Goal: Answer question/provide support

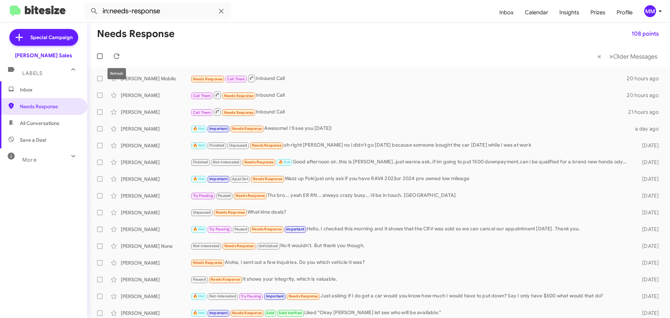
drag, startPoint x: 118, startPoint y: 53, endPoint x: 146, endPoint y: 50, distance: 28.1
click at [122, 53] on span at bounding box center [117, 56] width 14 height 8
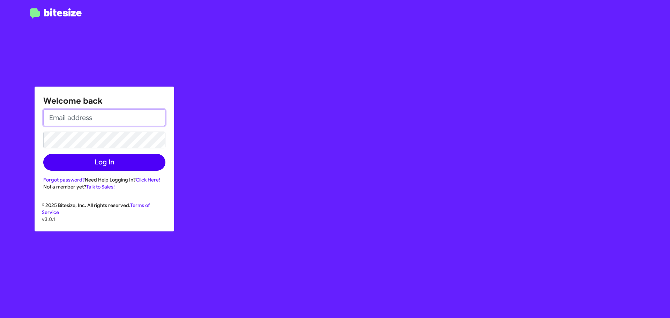
type input "mmabalot@tonygroup.com"
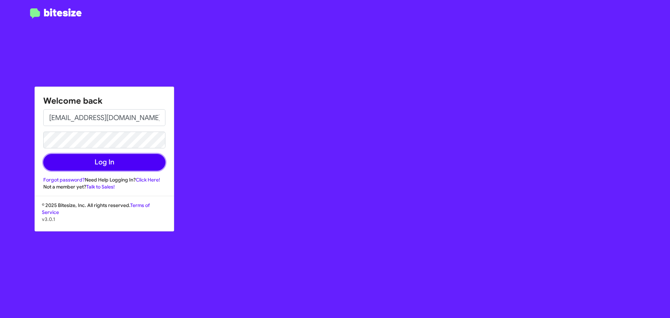
click at [102, 161] on button "Log In" at bounding box center [104, 162] width 122 height 17
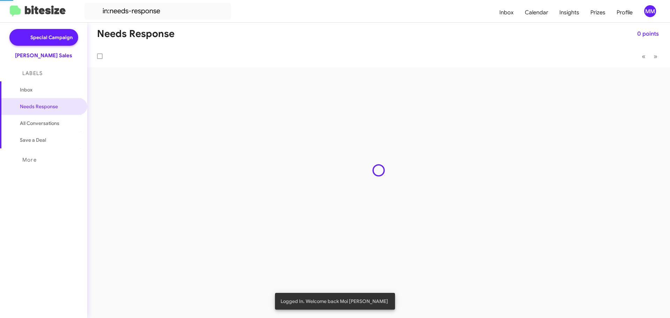
click at [106, 160] on div "Needs Response 0 points « Previous » Next" at bounding box center [378, 170] width 583 height 295
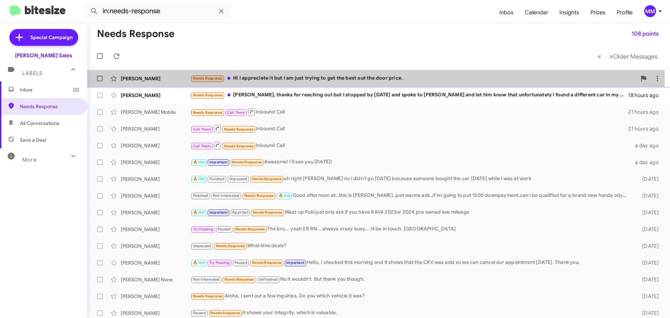
click at [299, 79] on div "Needs Response Hi I appreciate it but I am just trying to get the best out the …" at bounding box center [413, 78] width 446 height 8
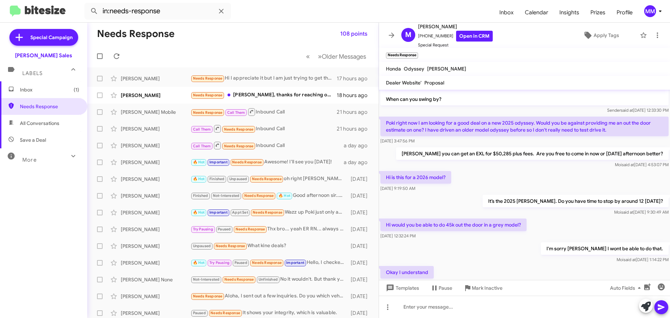
scroll to position [113, 0]
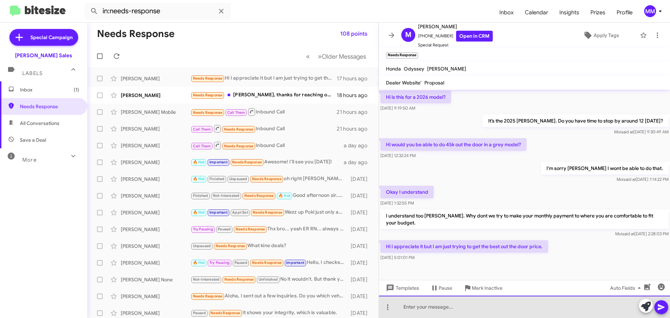
click at [422, 305] on div at bounding box center [524, 306] width 291 height 22
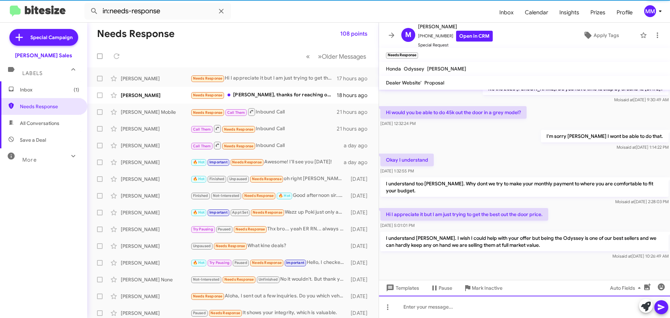
scroll to position [146, 0]
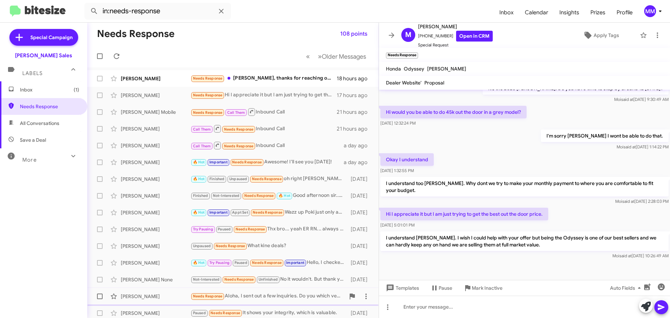
click at [474, 291] on span "Mark Inactive" at bounding box center [487, 288] width 31 height 13
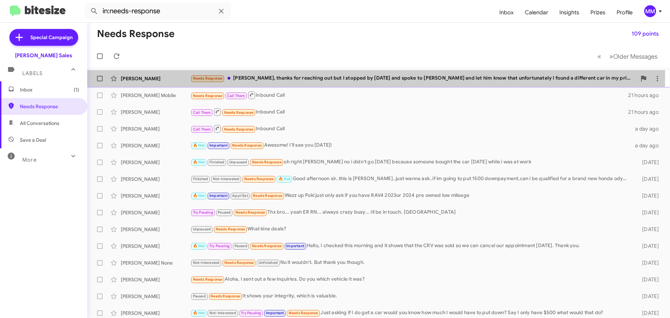
click at [325, 76] on div "Needs Response Aloha Poki, thanks for reaching out but I stopped by yesterday a…" at bounding box center [413, 78] width 446 height 8
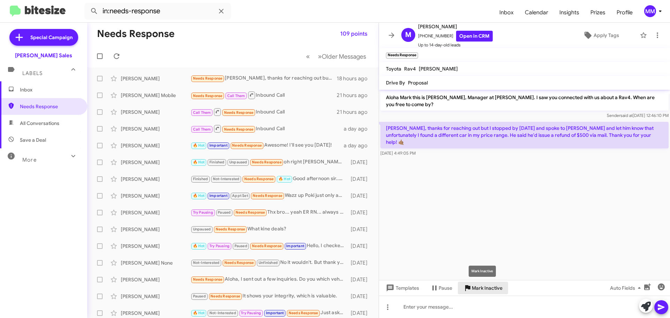
click at [483, 288] on span "Mark Inactive" at bounding box center [487, 288] width 31 height 13
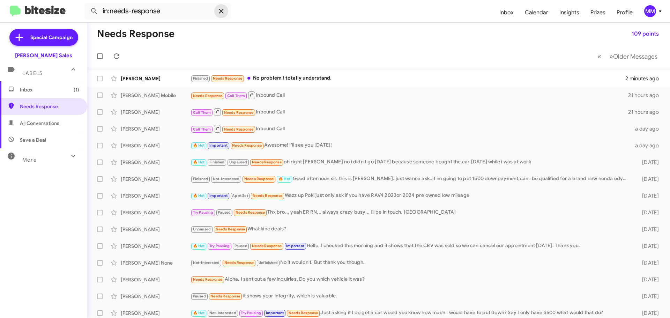
click at [220, 14] on icon at bounding box center [221, 11] width 8 height 8
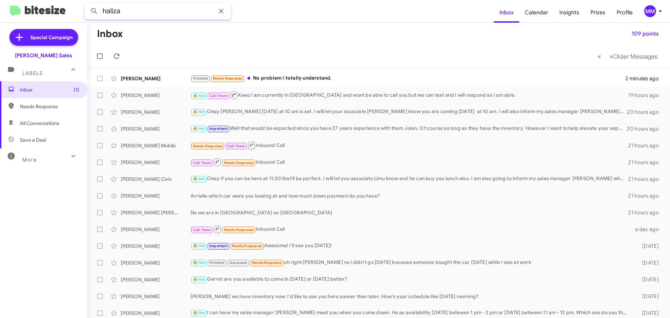
click at [87, 4] on button at bounding box center [94, 11] width 14 height 14
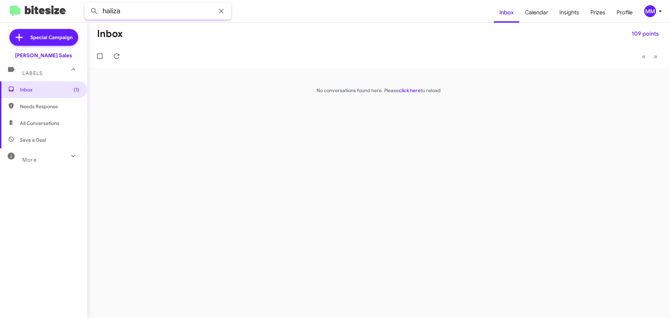
drag, startPoint x: 132, startPoint y: 10, endPoint x: 46, endPoint y: 4, distance: 85.7
click at [46, 4] on mat-toolbar "haliza Inbox Calendar Insights Prizes Profile MM" at bounding box center [335, 11] width 670 height 22
type input "rodney"
click at [87, 4] on button at bounding box center [94, 11] width 14 height 14
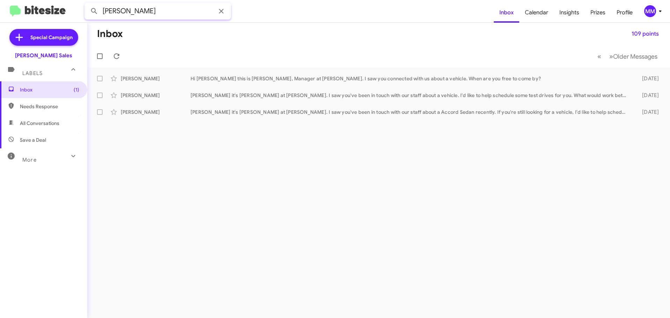
drag, startPoint x: 143, startPoint y: 13, endPoint x: 71, endPoint y: 3, distance: 72.6
click at [72, 10] on mat-toolbar "rodney Inbox Calendar Insights Prizes Profile MM" at bounding box center [335, 11] width 670 height 22
click at [221, 12] on icon at bounding box center [221, 11] width 5 height 5
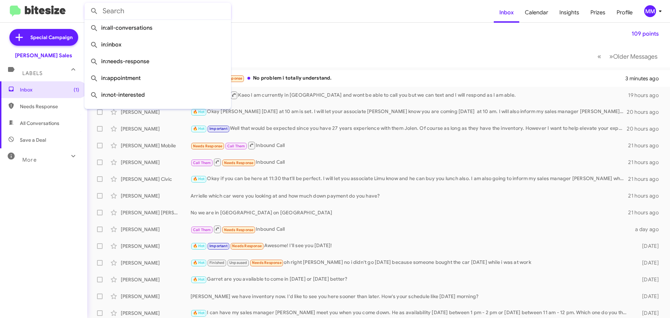
click at [284, 35] on mat-toolbar-row "Inbox 109 points" at bounding box center [378, 34] width 583 height 22
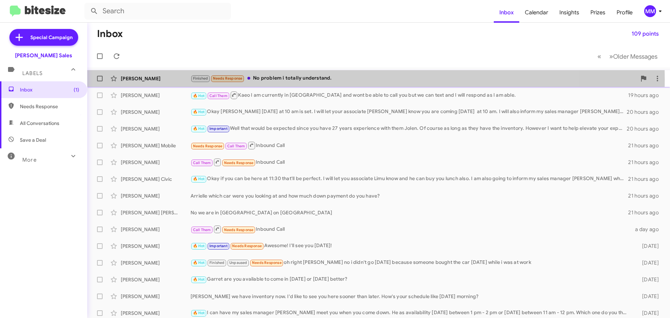
click at [267, 79] on div "Finished Needs Response No problem i totally understand." at bounding box center [413, 78] width 446 height 8
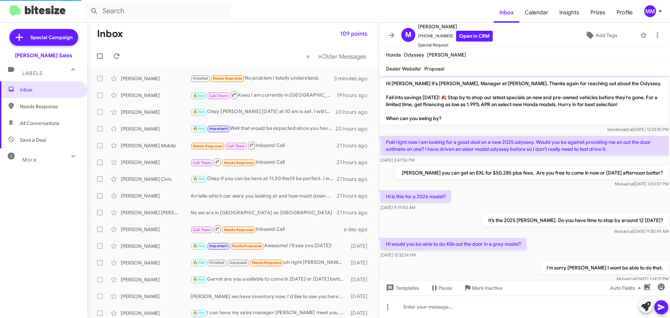
scroll to position [172, 0]
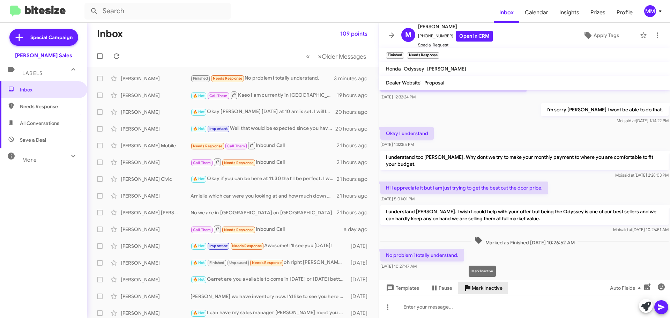
click at [482, 288] on span "Mark Inactive" at bounding box center [487, 288] width 31 height 13
